Goal: Task Accomplishment & Management: Manage account settings

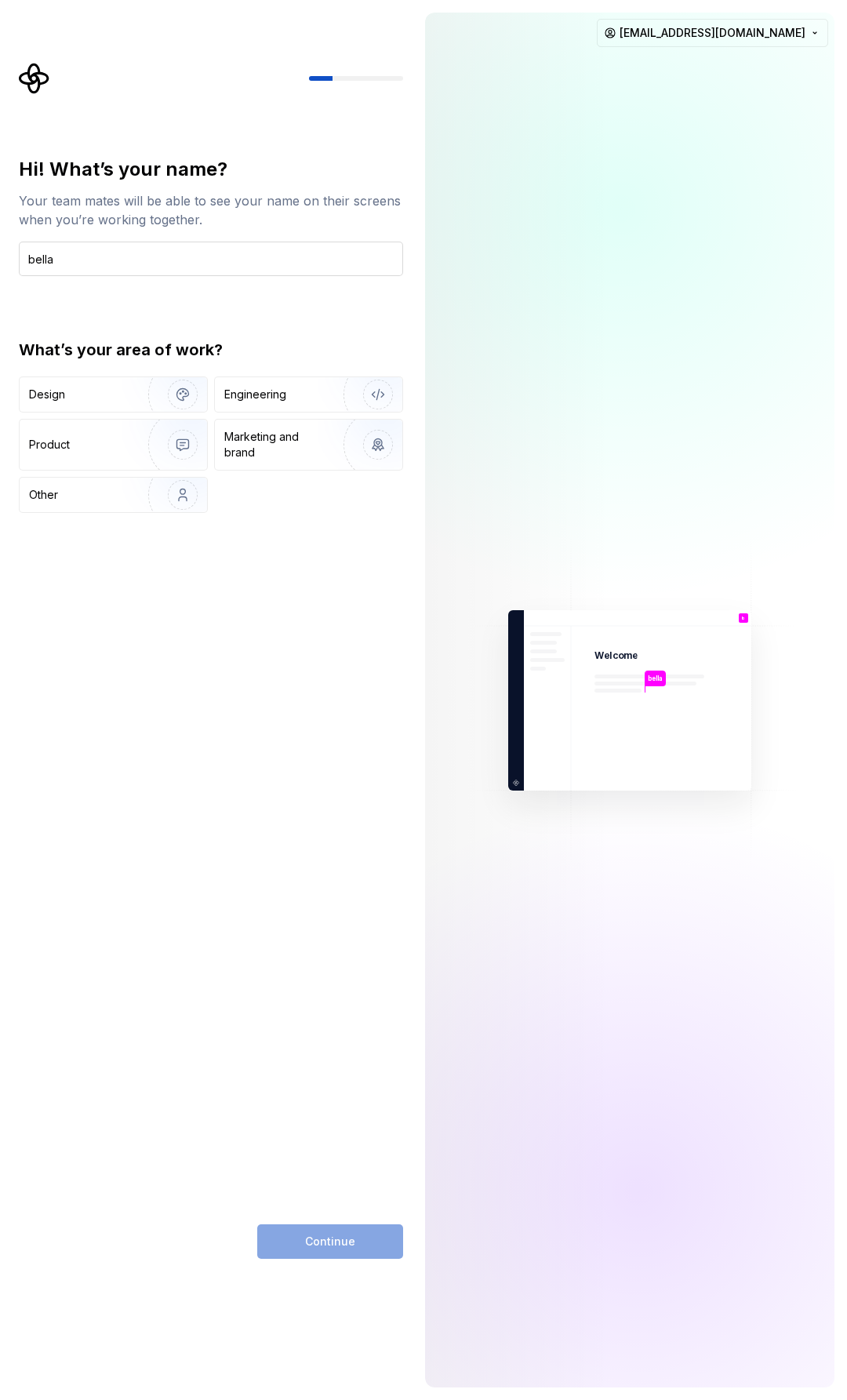
type input "bella"
click at [112, 274] on input "bella" at bounding box center [211, 259] width 384 height 35
click at [103, 399] on div "Design" at bounding box center [78, 395] width 99 height 16
click at [326, 1239] on span "Continue" at bounding box center [330, 1242] width 50 height 16
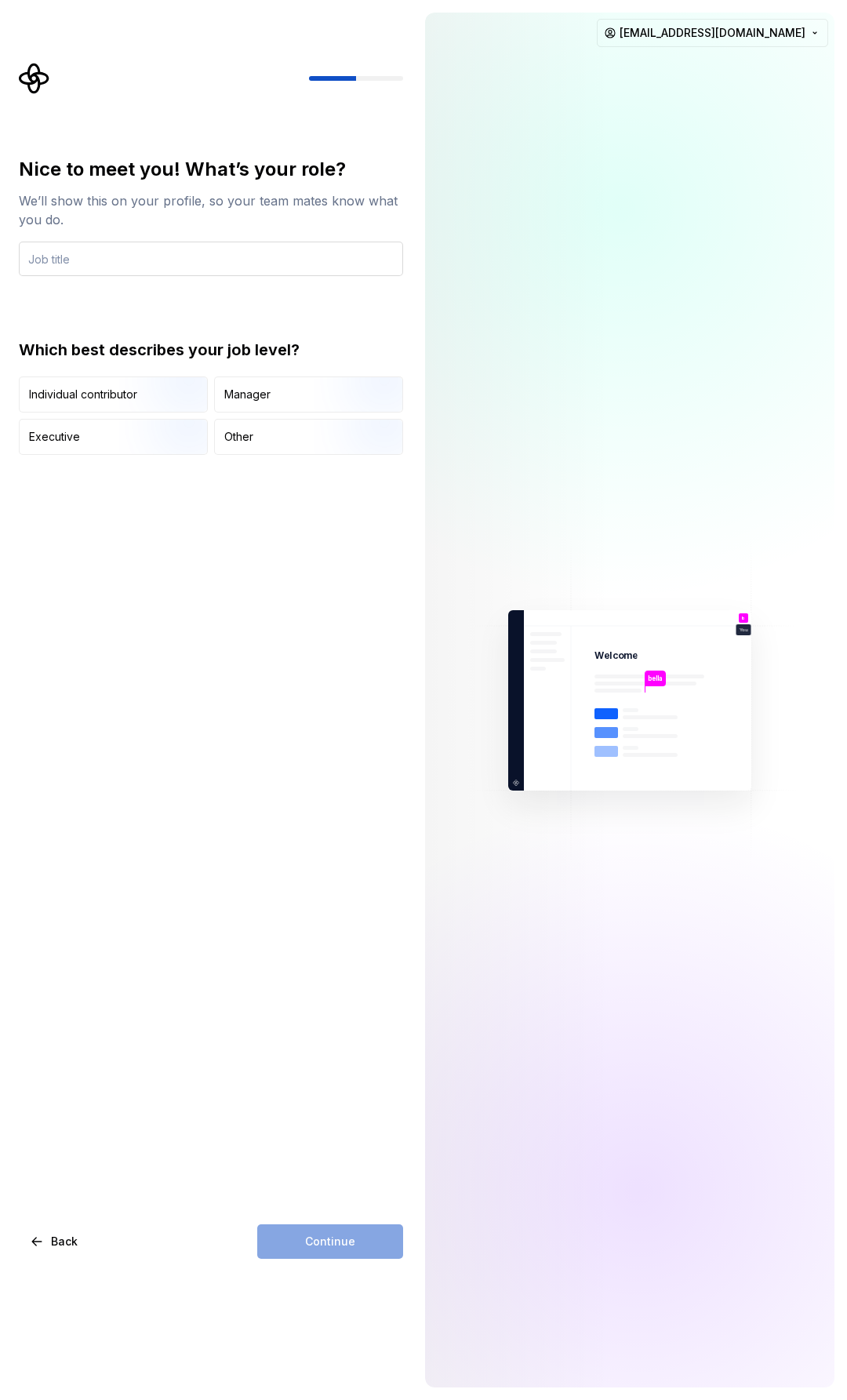
click at [202, 264] on input "text" at bounding box center [211, 259] width 384 height 35
type input "freelancer"
click at [116, 402] on div "Individual contributor" at bounding box center [83, 395] width 108 height 16
click at [343, 1258] on button "Continue" at bounding box center [330, 1242] width 146 height 35
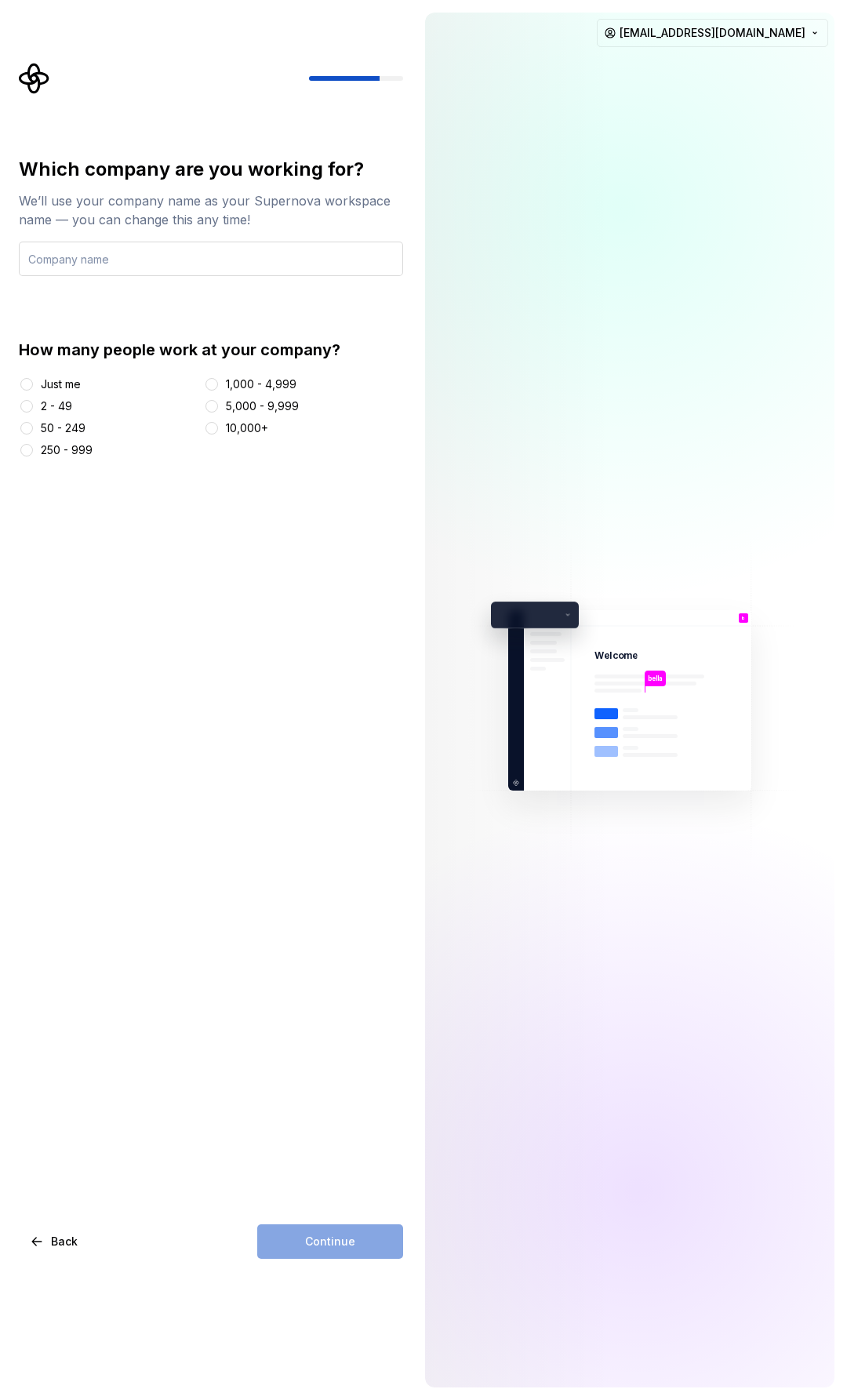
click at [148, 264] on input "text" at bounding box center [211, 259] width 384 height 35
type input "BellaFarm"
click at [31, 386] on button "Just me" at bounding box center [27, 384] width 13 height 13
click at [350, 1254] on button "Continue" at bounding box center [330, 1242] width 146 height 35
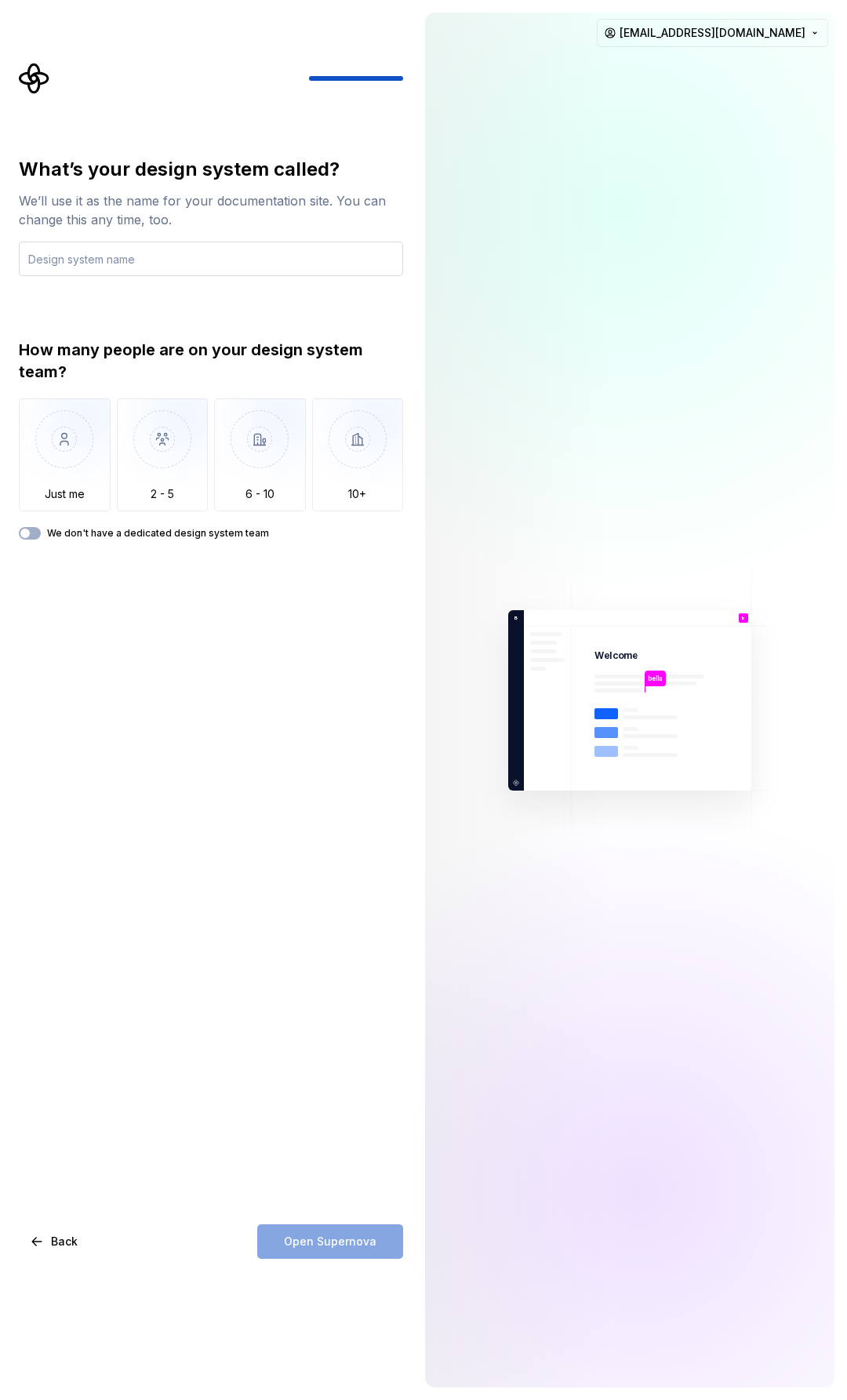
click at [201, 250] on input "text" at bounding box center [211, 259] width 384 height 35
type input "chess"
click at [90, 454] on img "button" at bounding box center [65, 451] width 92 height 105
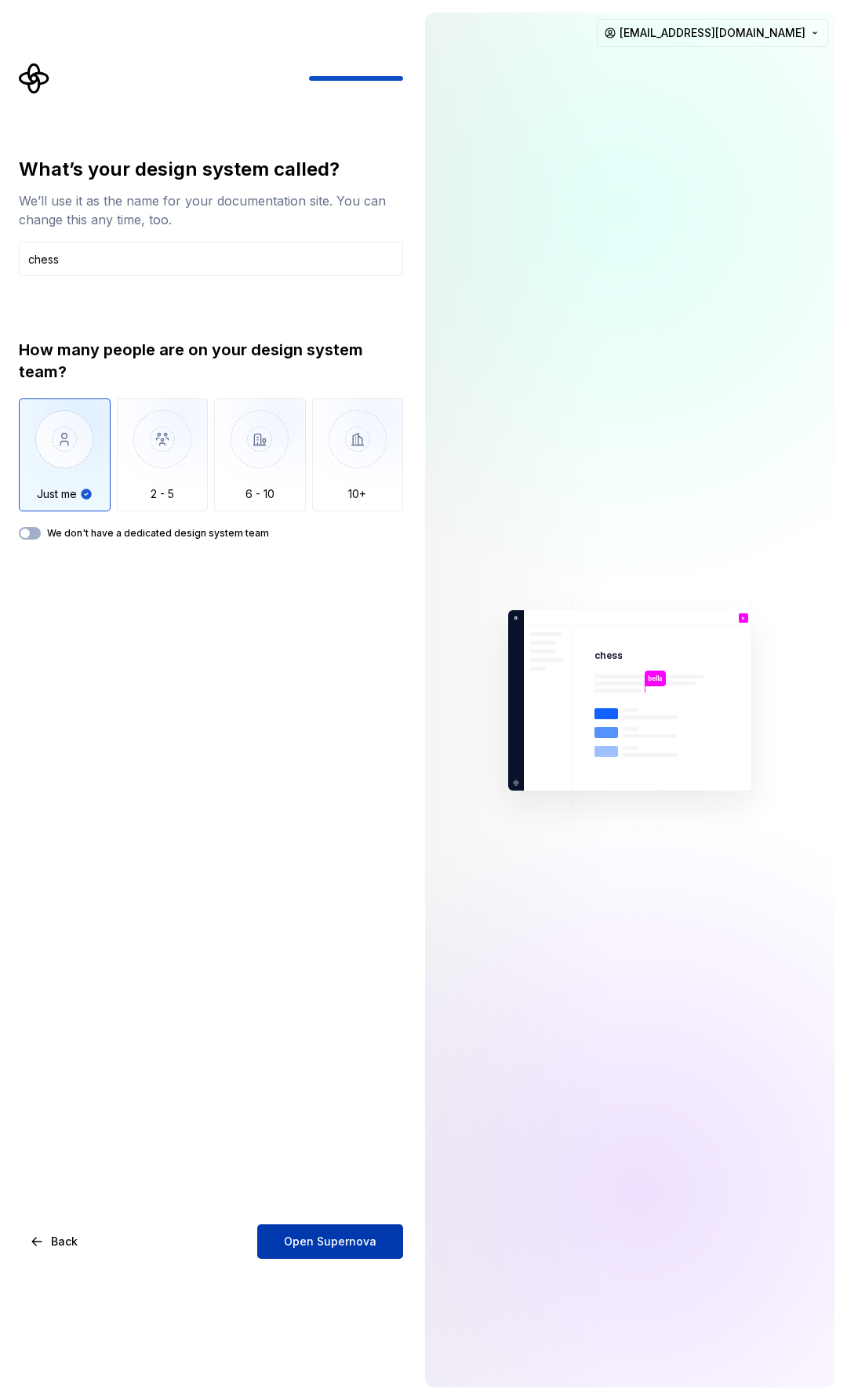
click at [353, 1241] on span "Open Supernova" at bounding box center [330, 1242] width 93 height 16
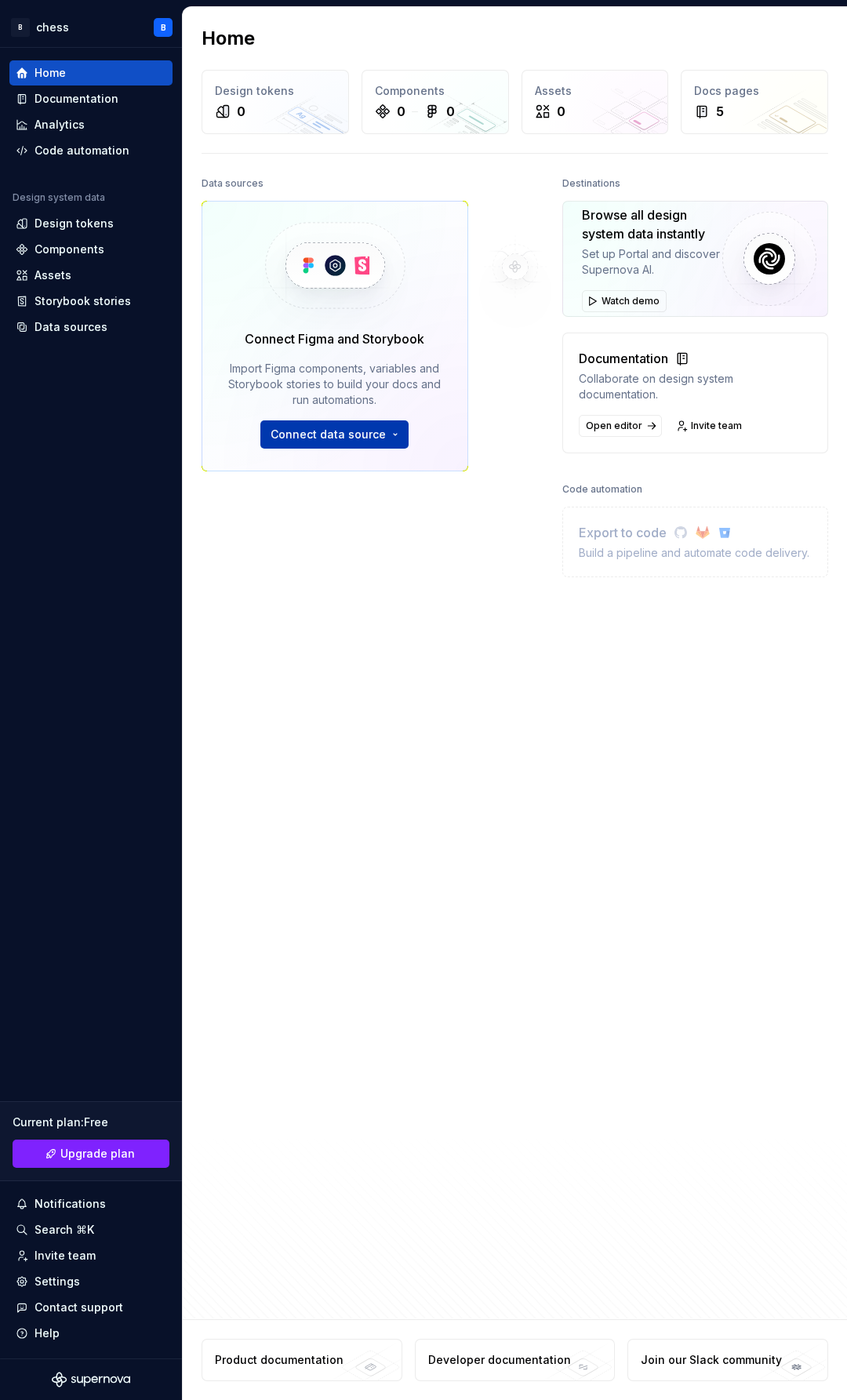
click at [346, 445] on button "Connect data source" at bounding box center [334, 434] width 148 height 28
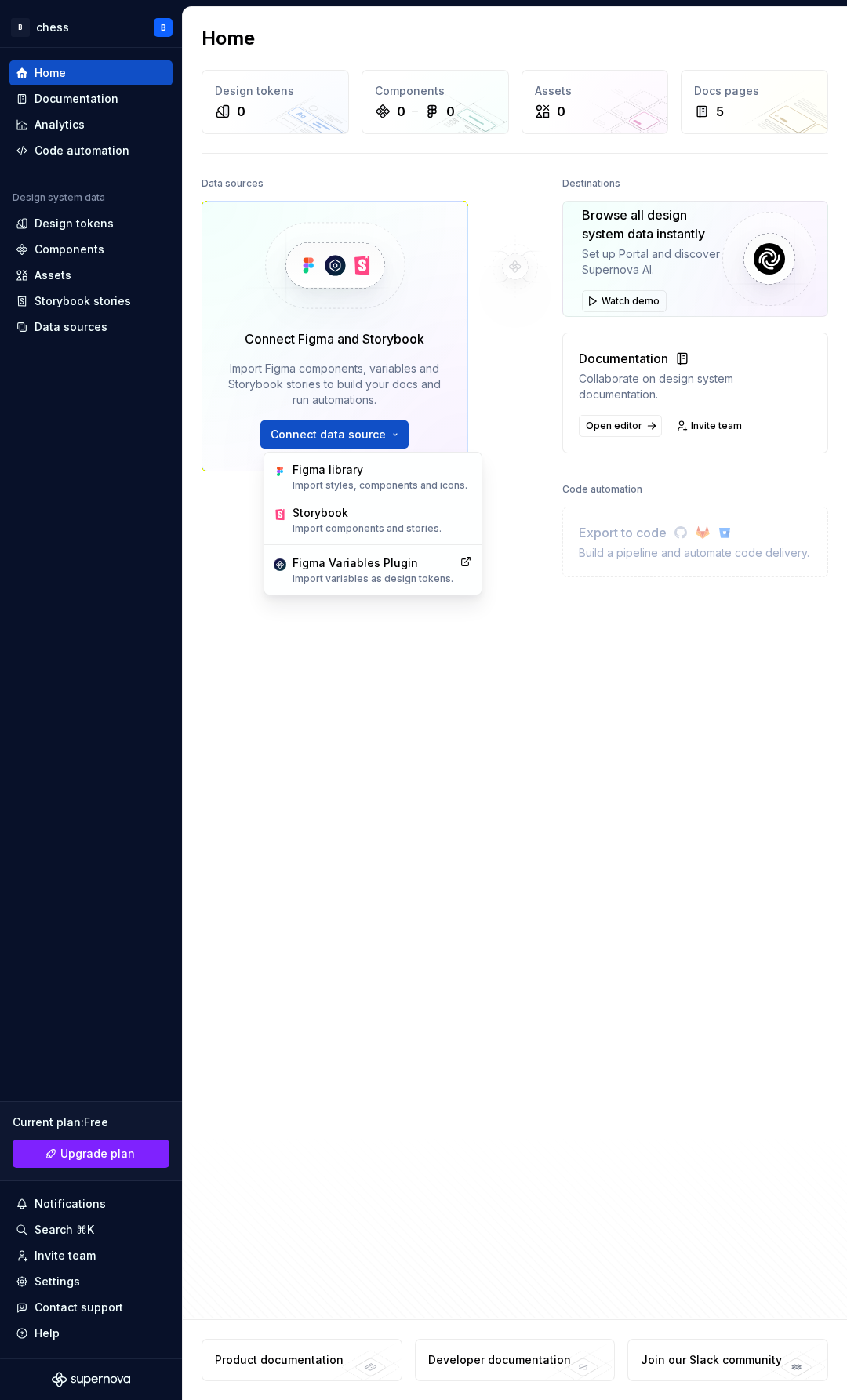
click at [621, 704] on div "Destinations Browse all design system data instantly Set up Portal and discover…" at bounding box center [695, 592] width 267 height 840
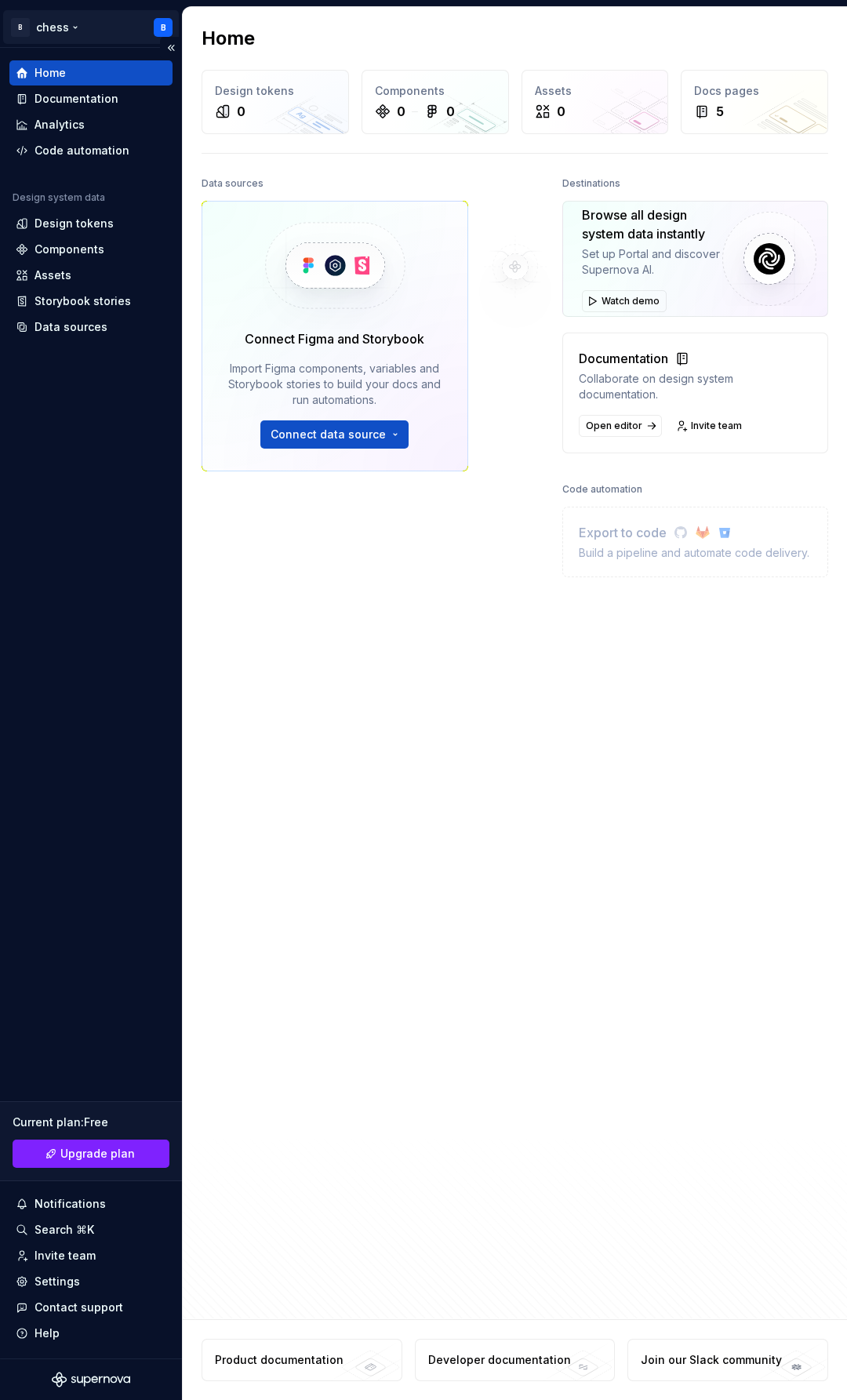
click at [85, 21] on html "B chess B Home Documentation Analytics Code automation Design system data Desig…" at bounding box center [423, 700] width 847 height 1400
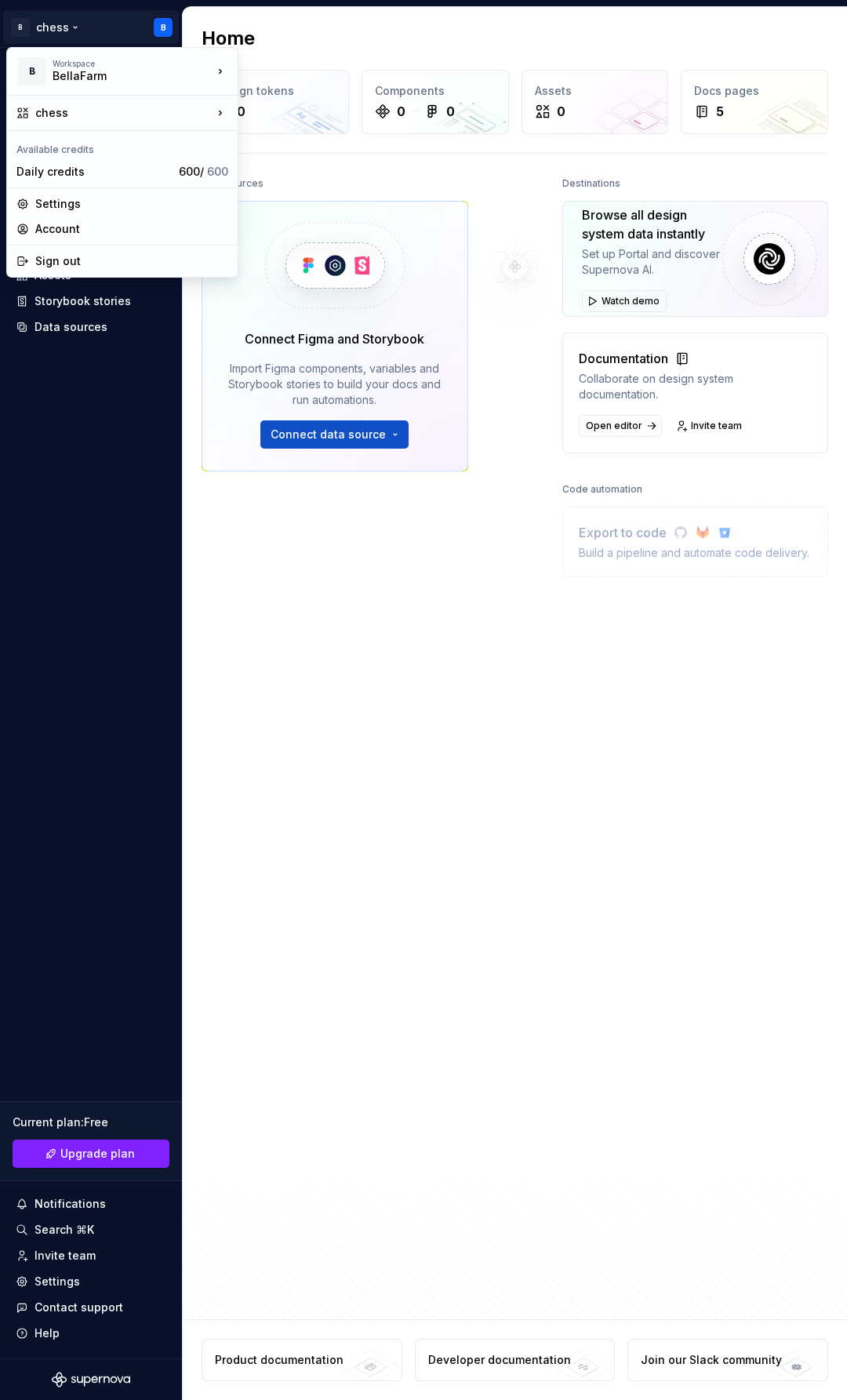
drag, startPoint x: 67, startPoint y: 269, endPoint x: 74, endPoint y: 229, distance: 40.6
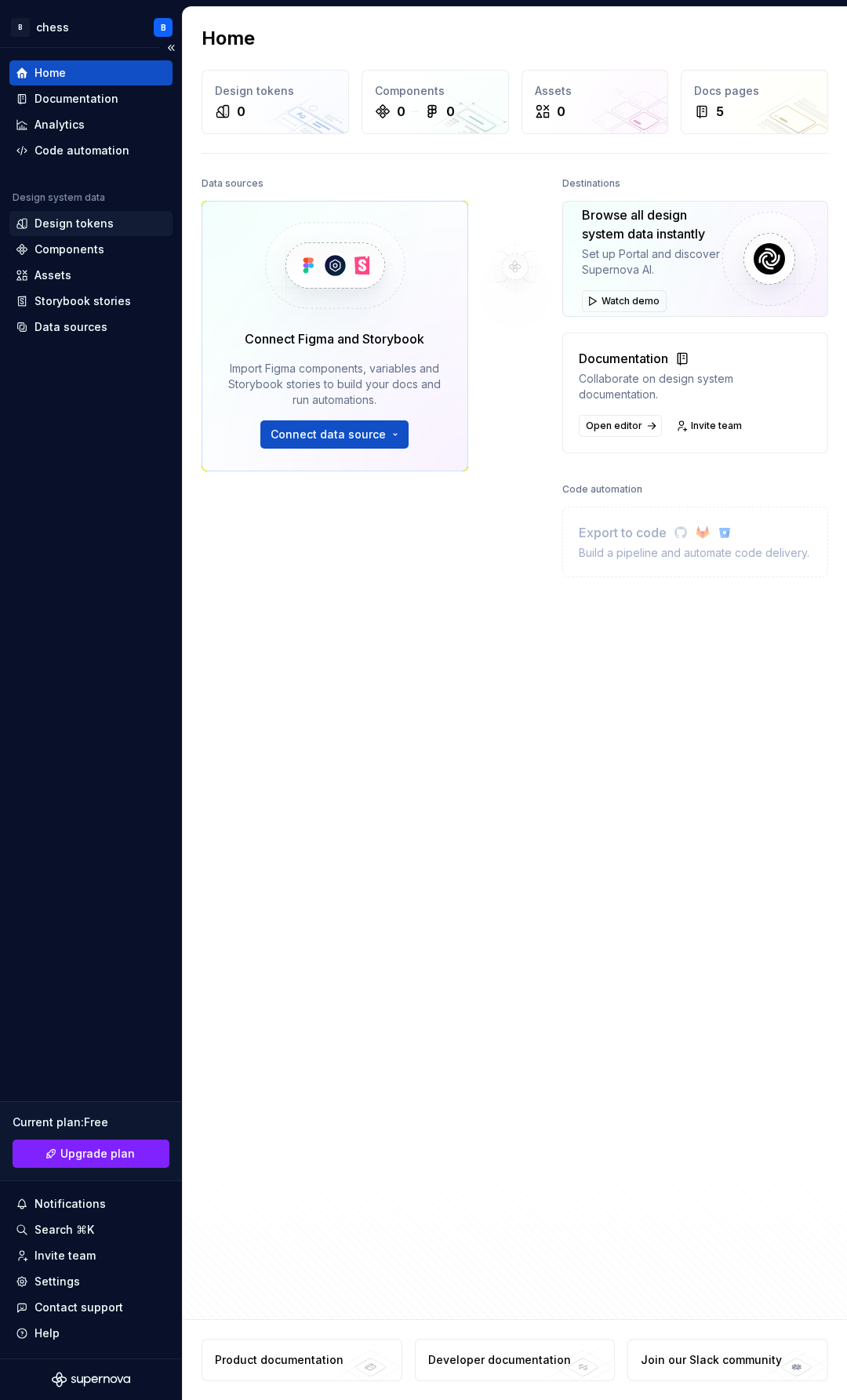
click at [74, 229] on div "Design tokens" at bounding box center [74, 224] width 79 height 16
click at [59, 25] on html "B chess B Home Documentation Analytics Code automation Design system data Desig…" at bounding box center [423, 700] width 847 height 1400
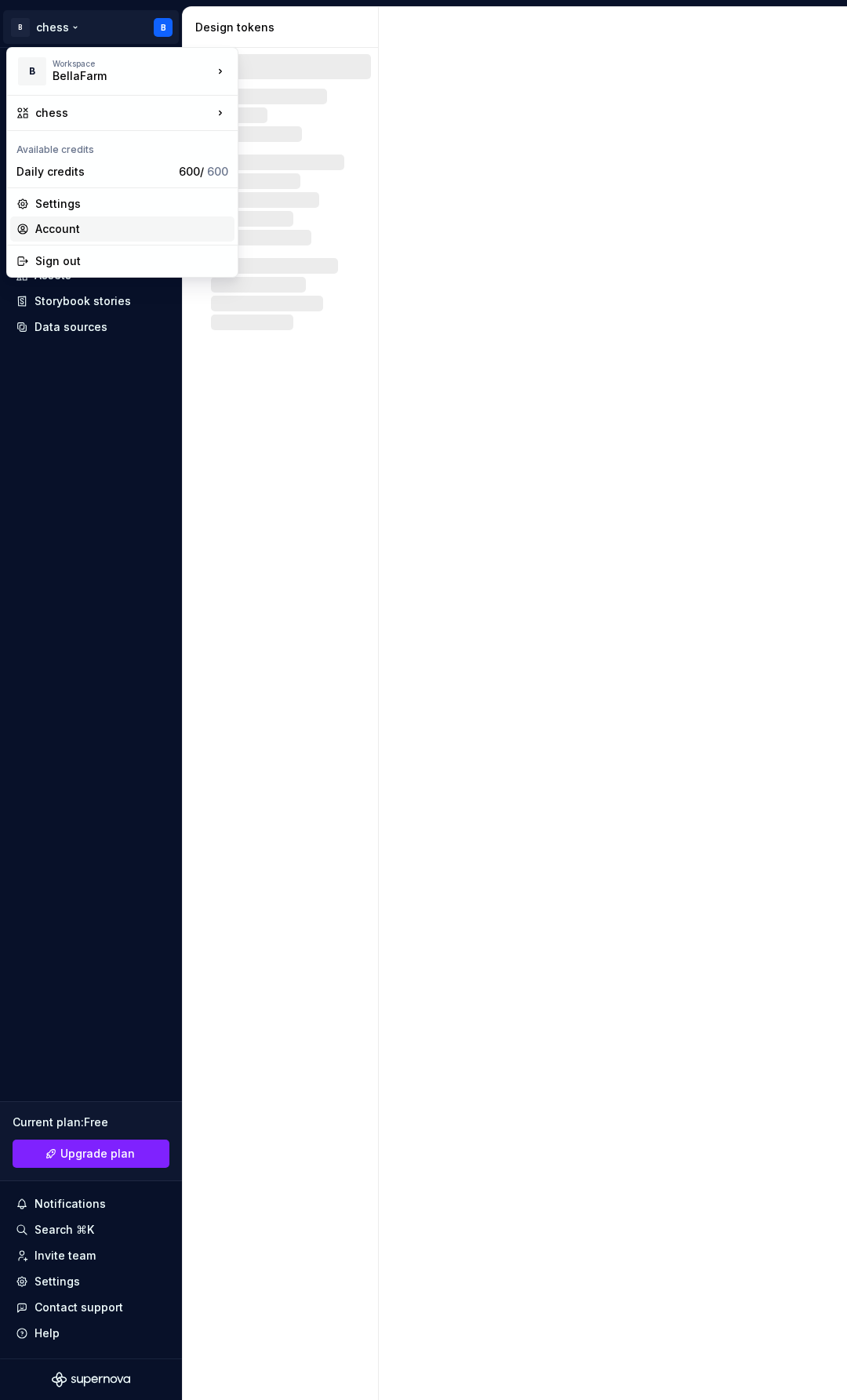
click at [45, 233] on div "Account" at bounding box center [132, 229] width 193 height 16
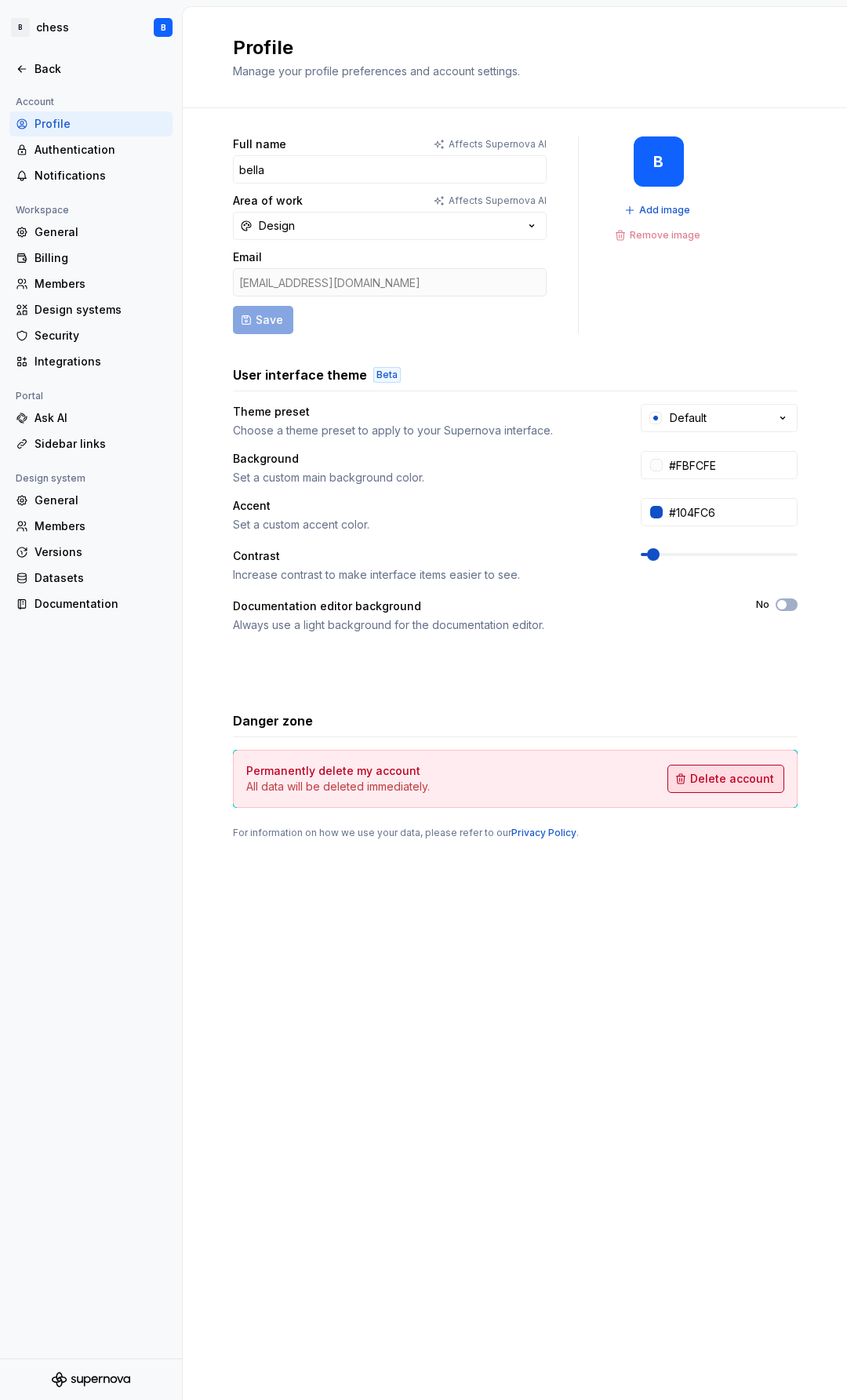
click at [732, 784] on span "Delete account" at bounding box center [732, 779] width 84 height 16
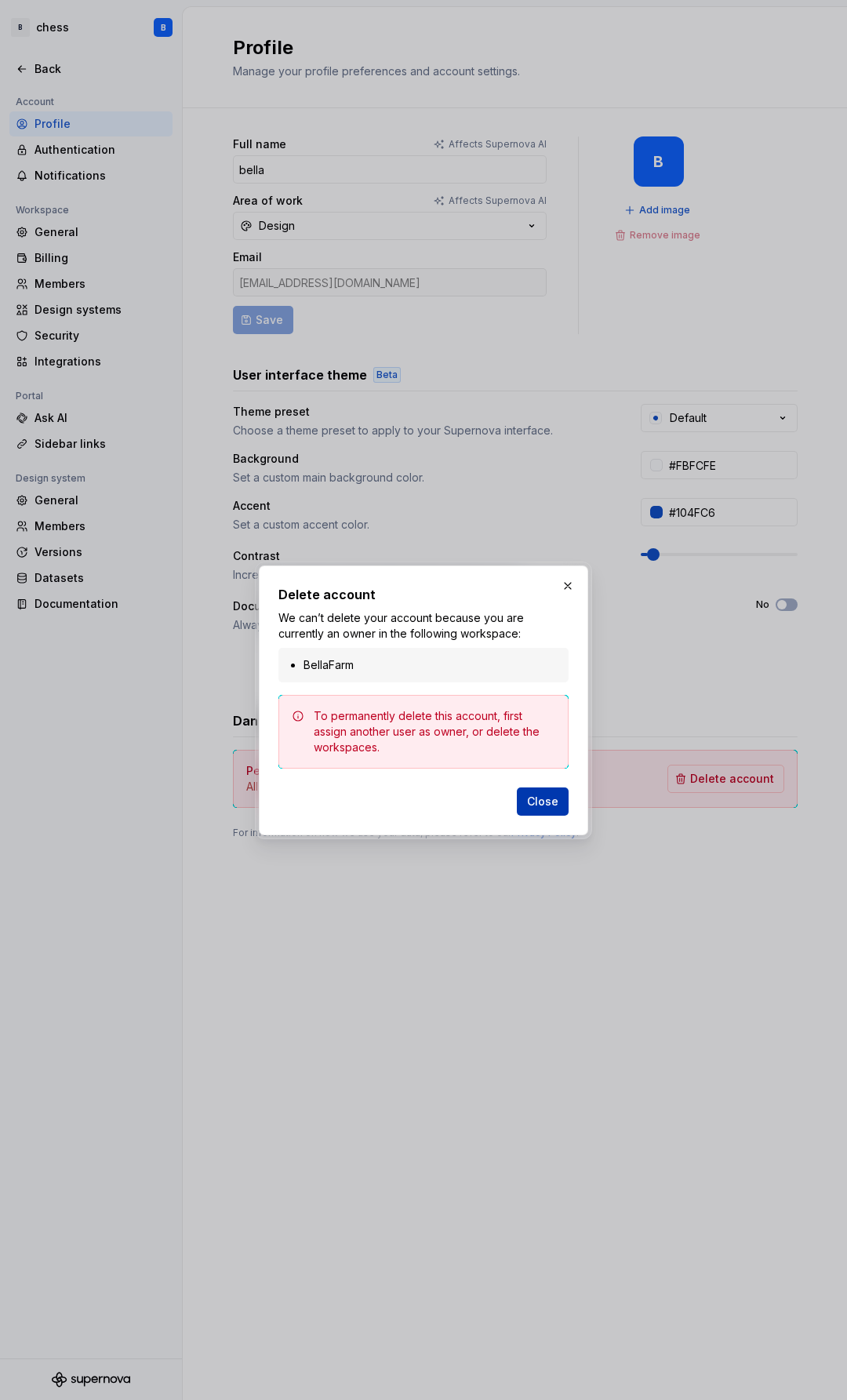
click at [539, 802] on span "Close" at bounding box center [543, 801] width 32 height 16
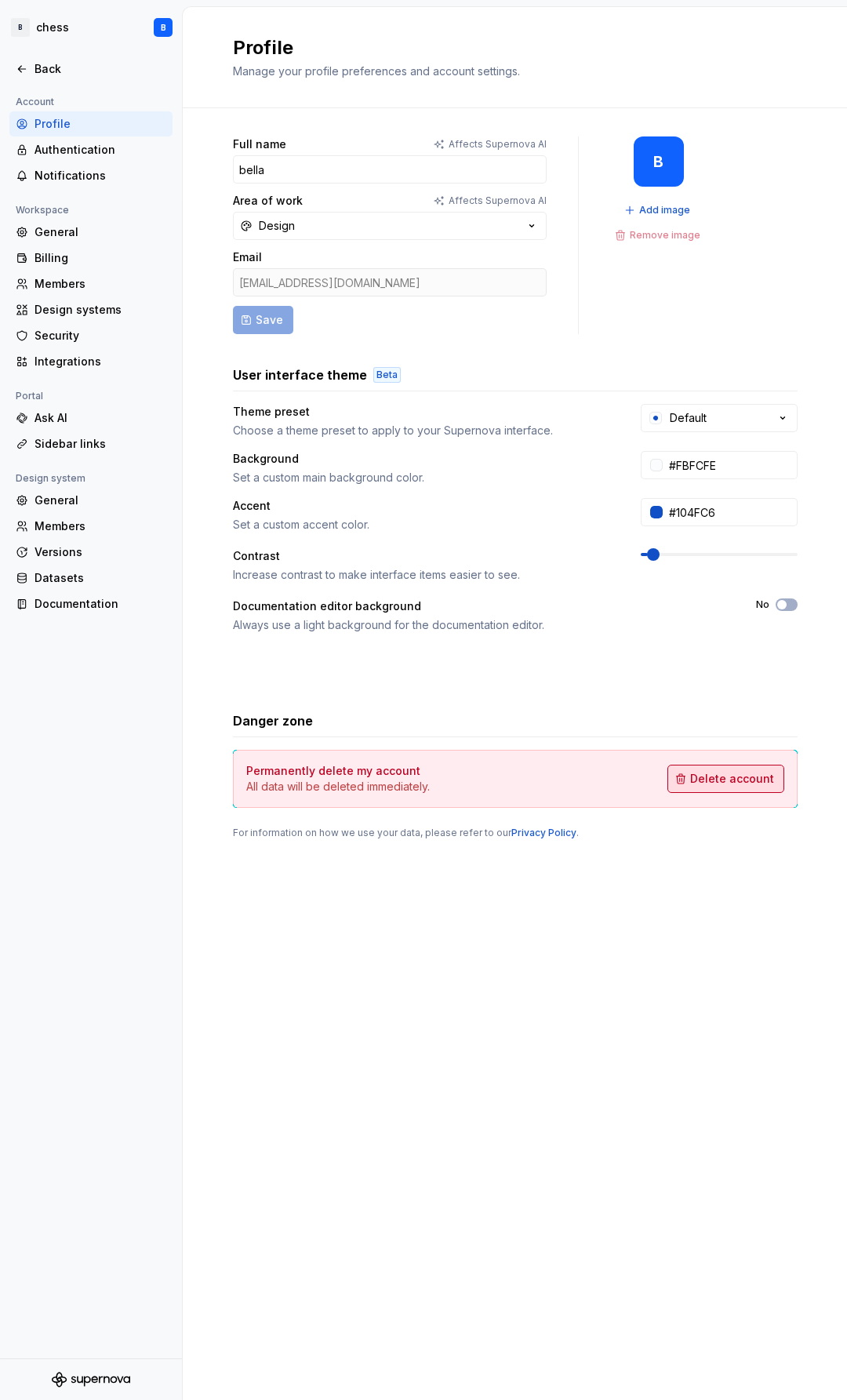
click at [720, 774] on span "Delete account" at bounding box center [732, 779] width 84 height 16
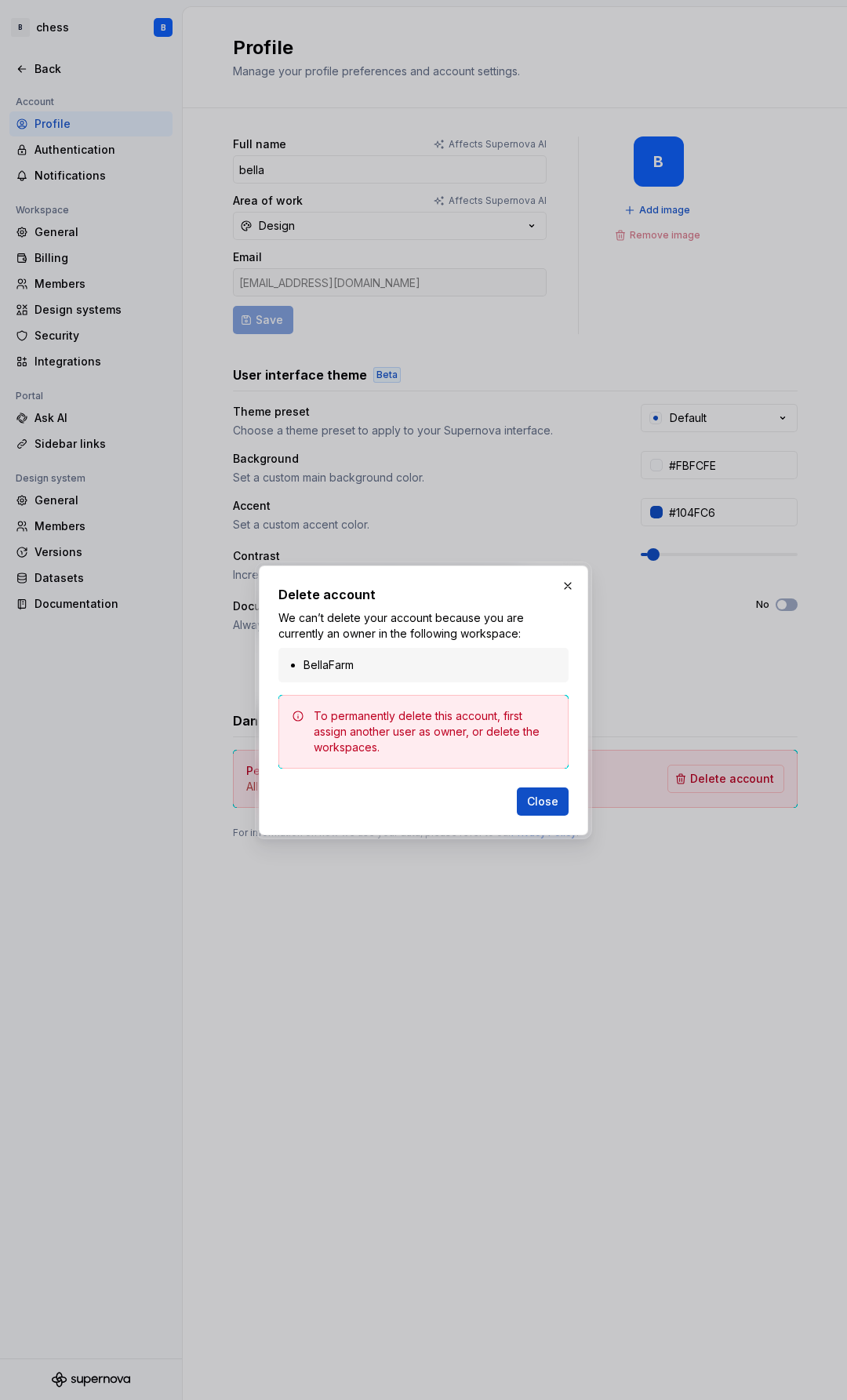
click at [394, 664] on li "BellaFarm" at bounding box center [431, 665] width 255 height 16
click at [327, 668] on li "BellaFarm" at bounding box center [431, 665] width 255 height 16
click at [362, 668] on li "BellaFarm" at bounding box center [431, 665] width 255 height 16
click at [568, 585] on button "button" at bounding box center [568, 586] width 22 height 22
